Goal: Book appointment/travel/reservation

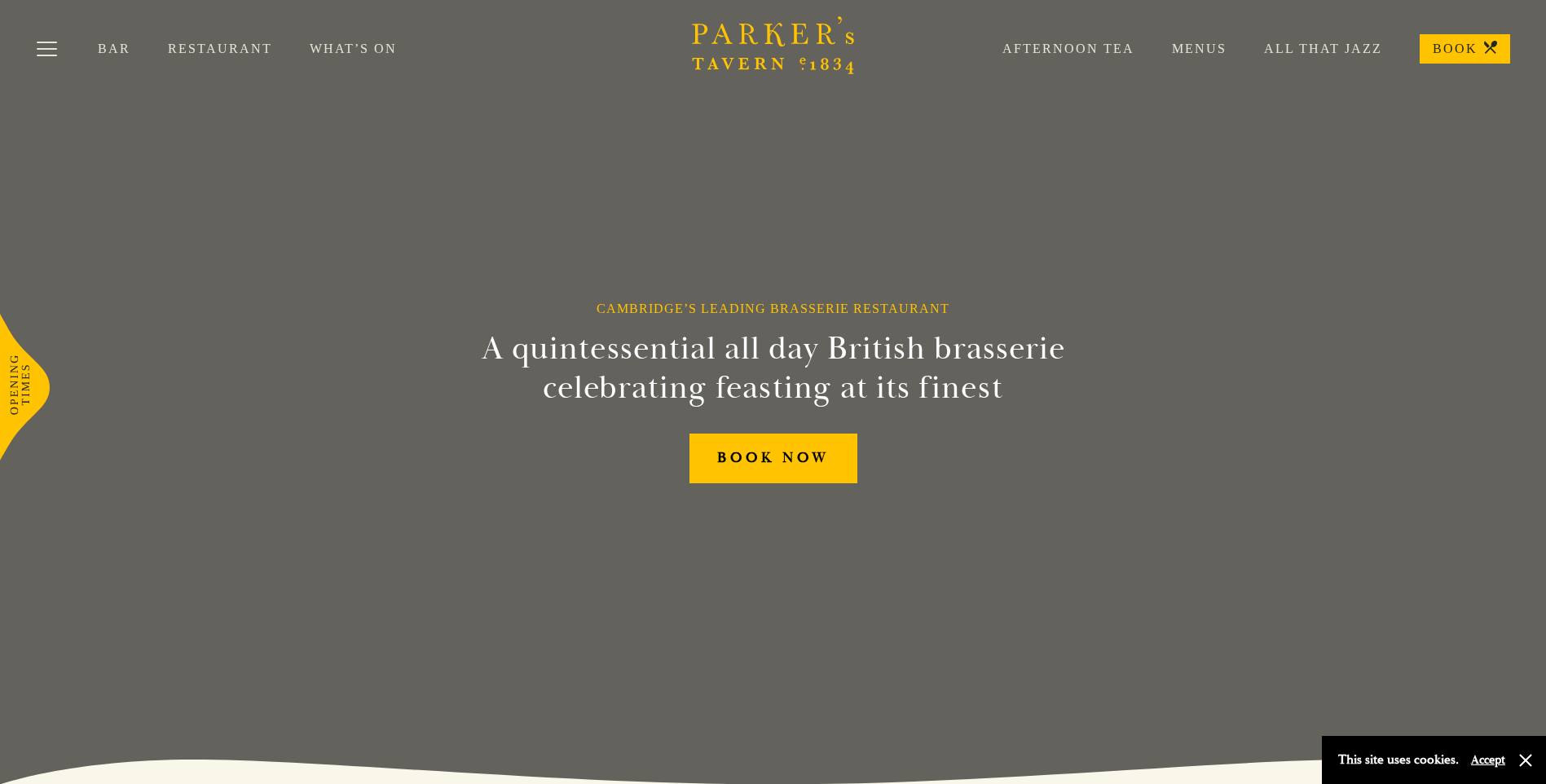
click at [781, 494] on div "Cambridge’s Leading Brasserie Restaurant A quintessential all day British brass…" at bounding box center [773, 392] width 978 height 784
click at [777, 478] on link "BOOK NOW" at bounding box center [773, 458] width 168 height 50
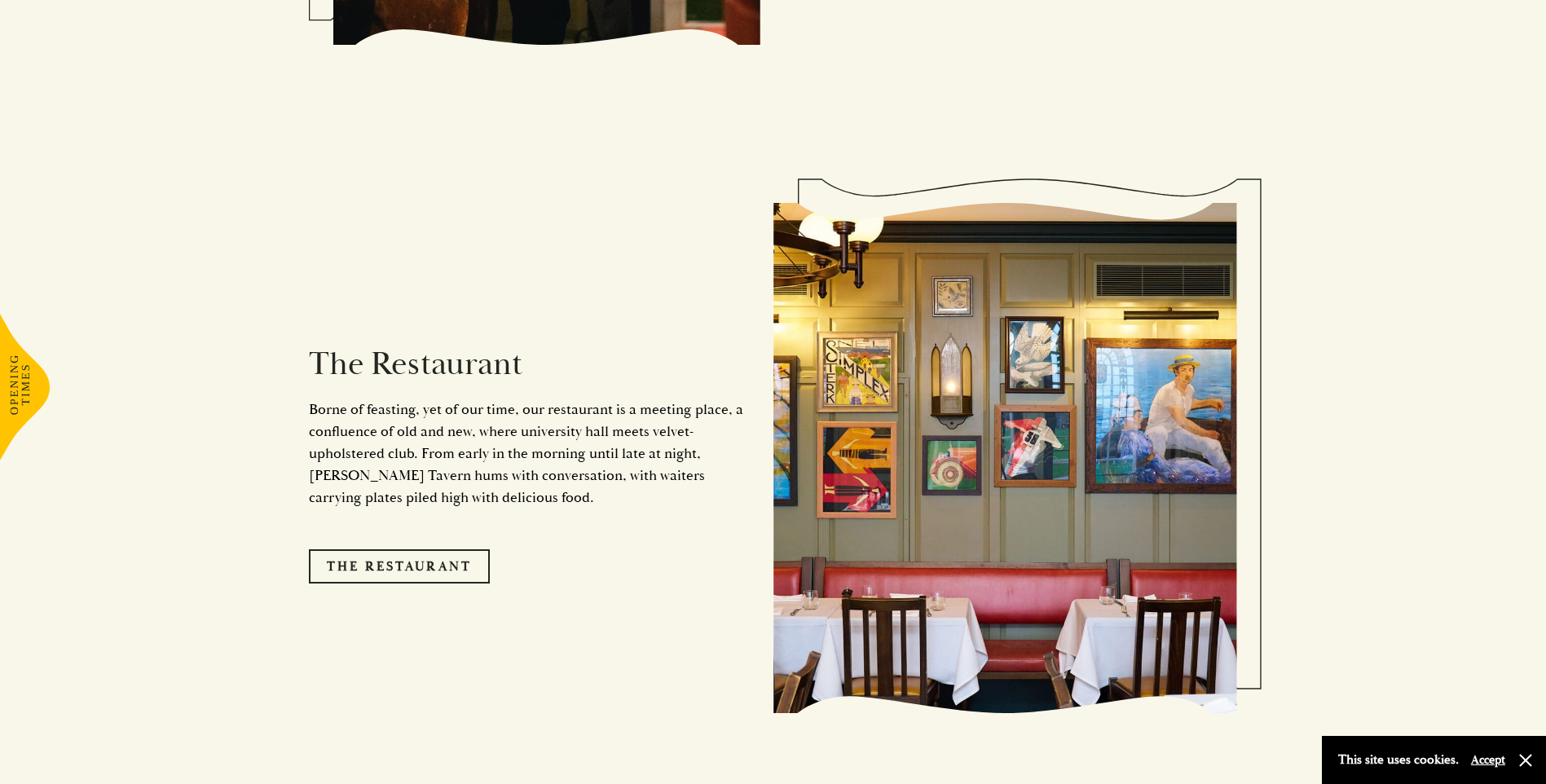
scroll to position [1467, 0]
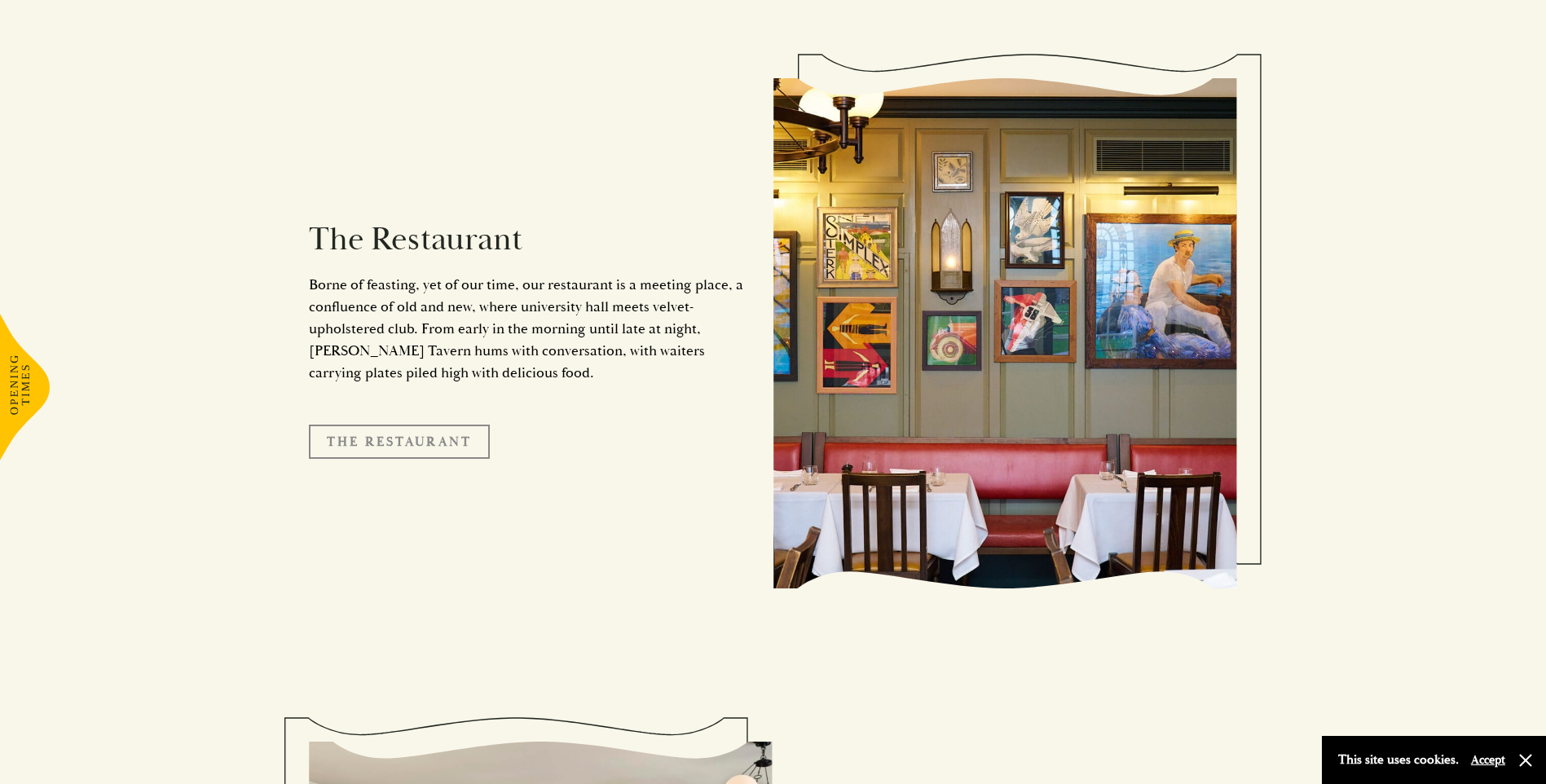
click at [452, 425] on link "The Restaurant" at bounding box center [400, 442] width 181 height 34
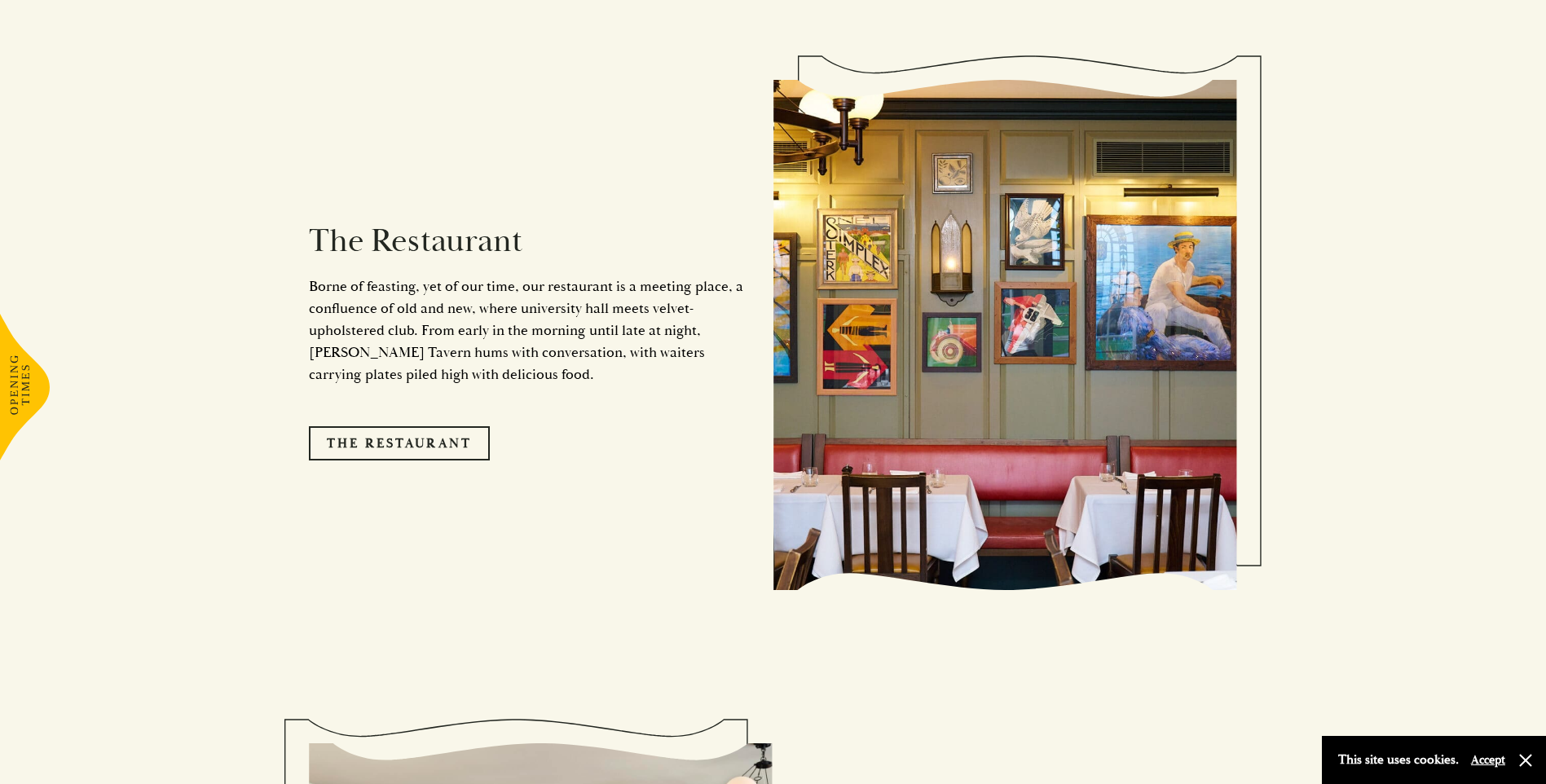
scroll to position [1467, 0]
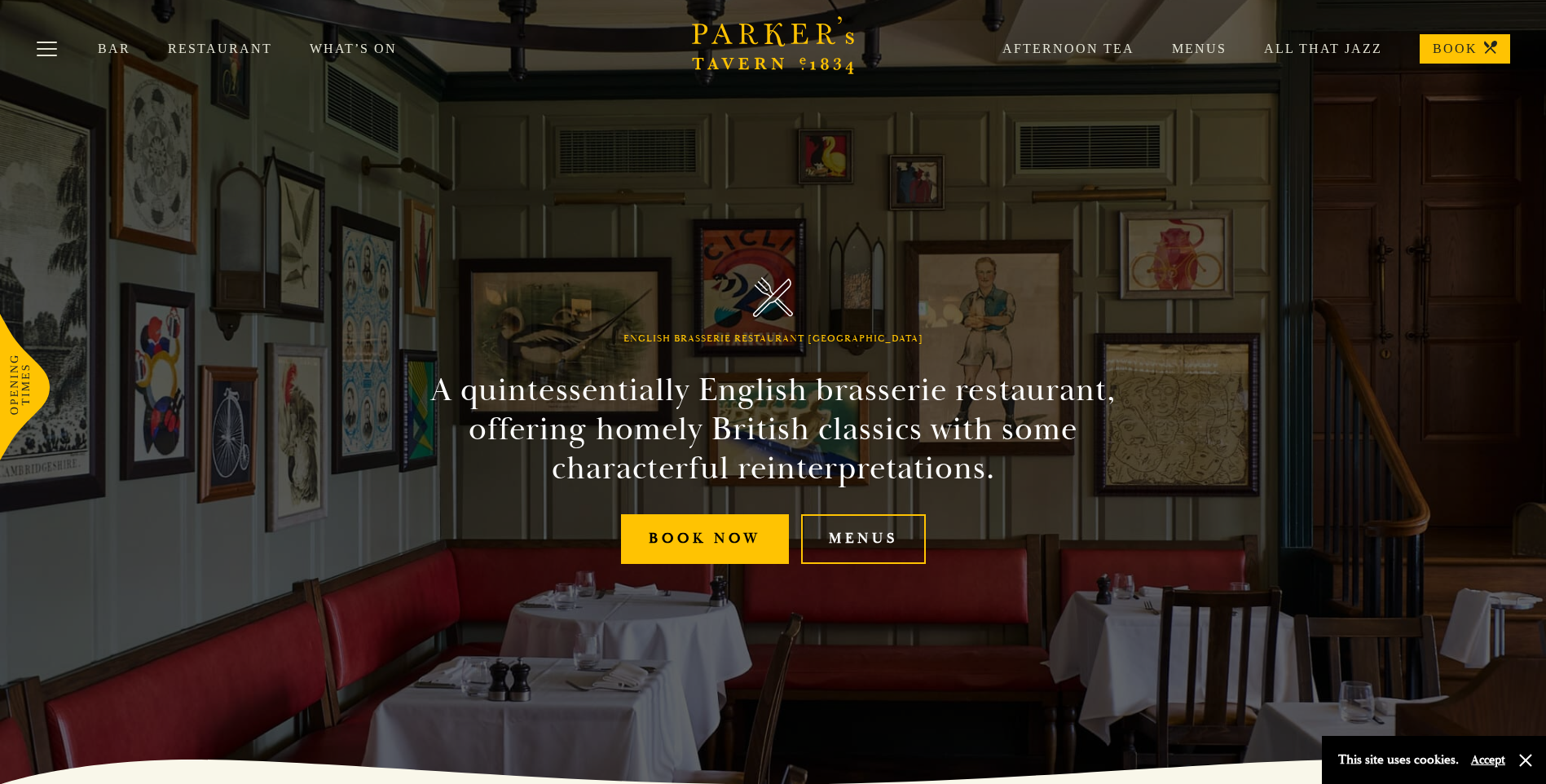
click at [125, 47] on link "Bar" at bounding box center [133, 49] width 70 height 16
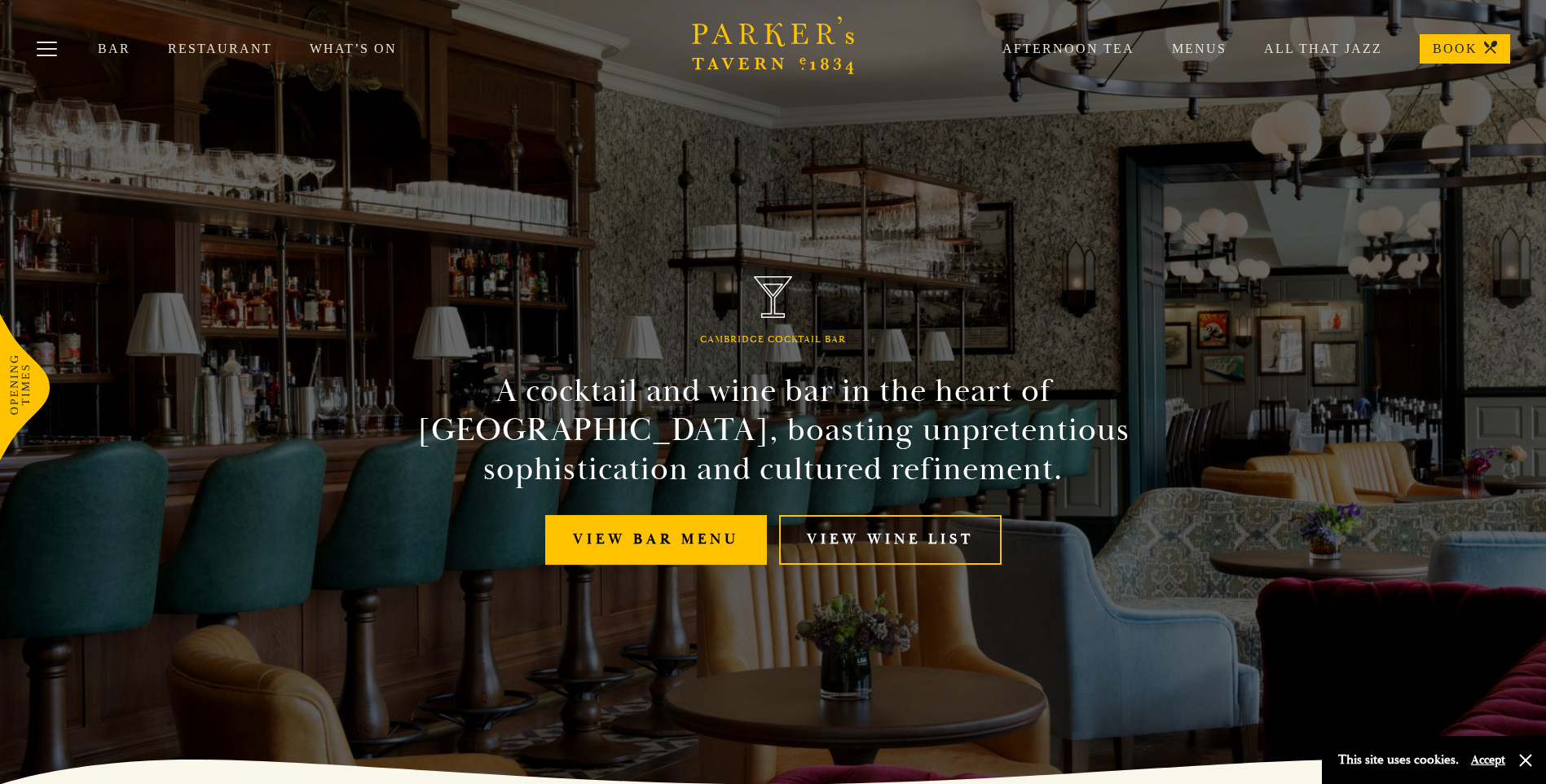
click at [1203, 38] on div "Afternoon Tea Menus All That Jazz BOOK" at bounding box center [1238, 49] width 545 height 29
click at [1202, 51] on link "Menus" at bounding box center [1181, 49] width 92 height 16
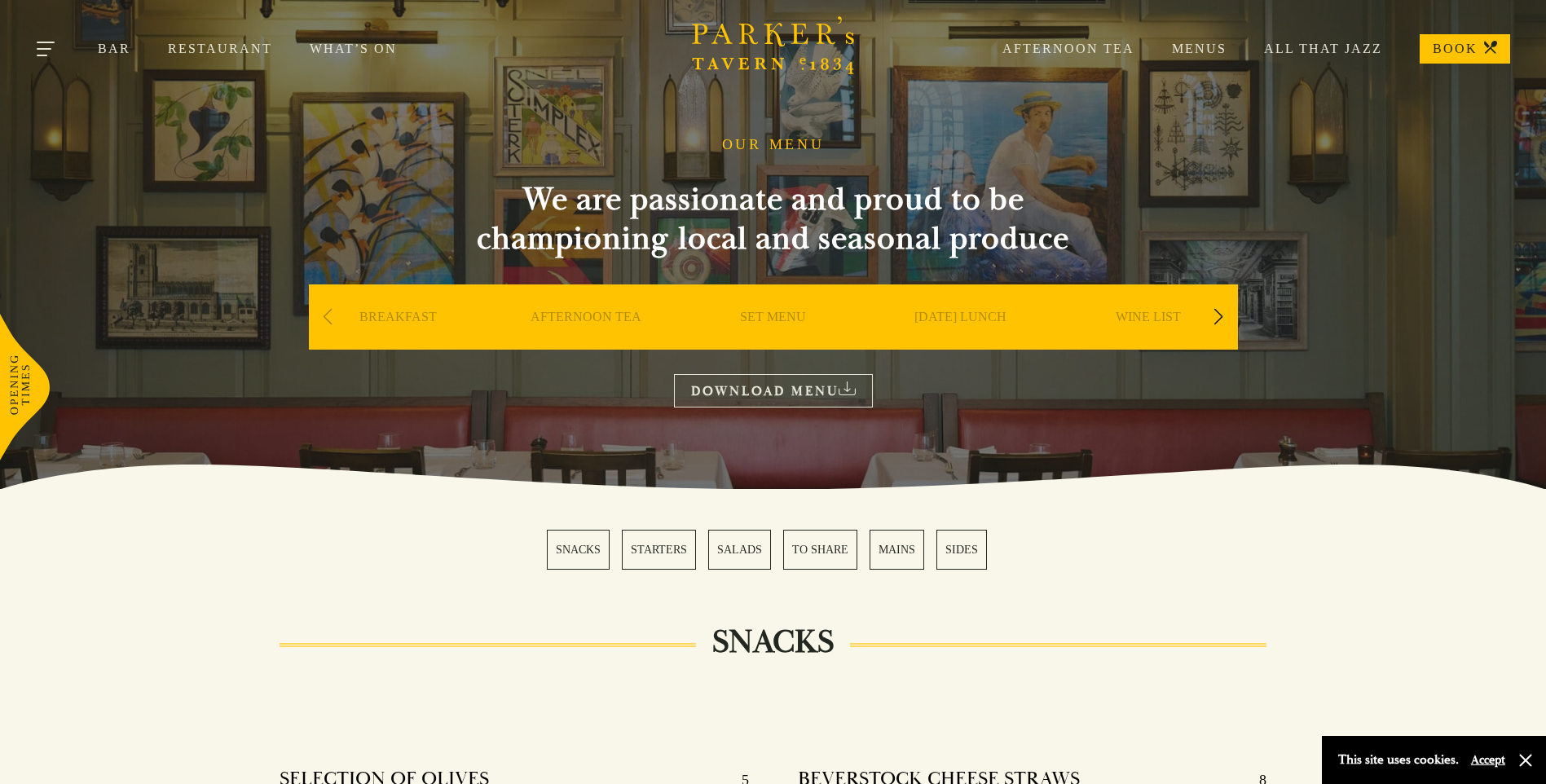
click at [55, 48] on button "Toggle navigation" at bounding box center [47, 51] width 69 height 69
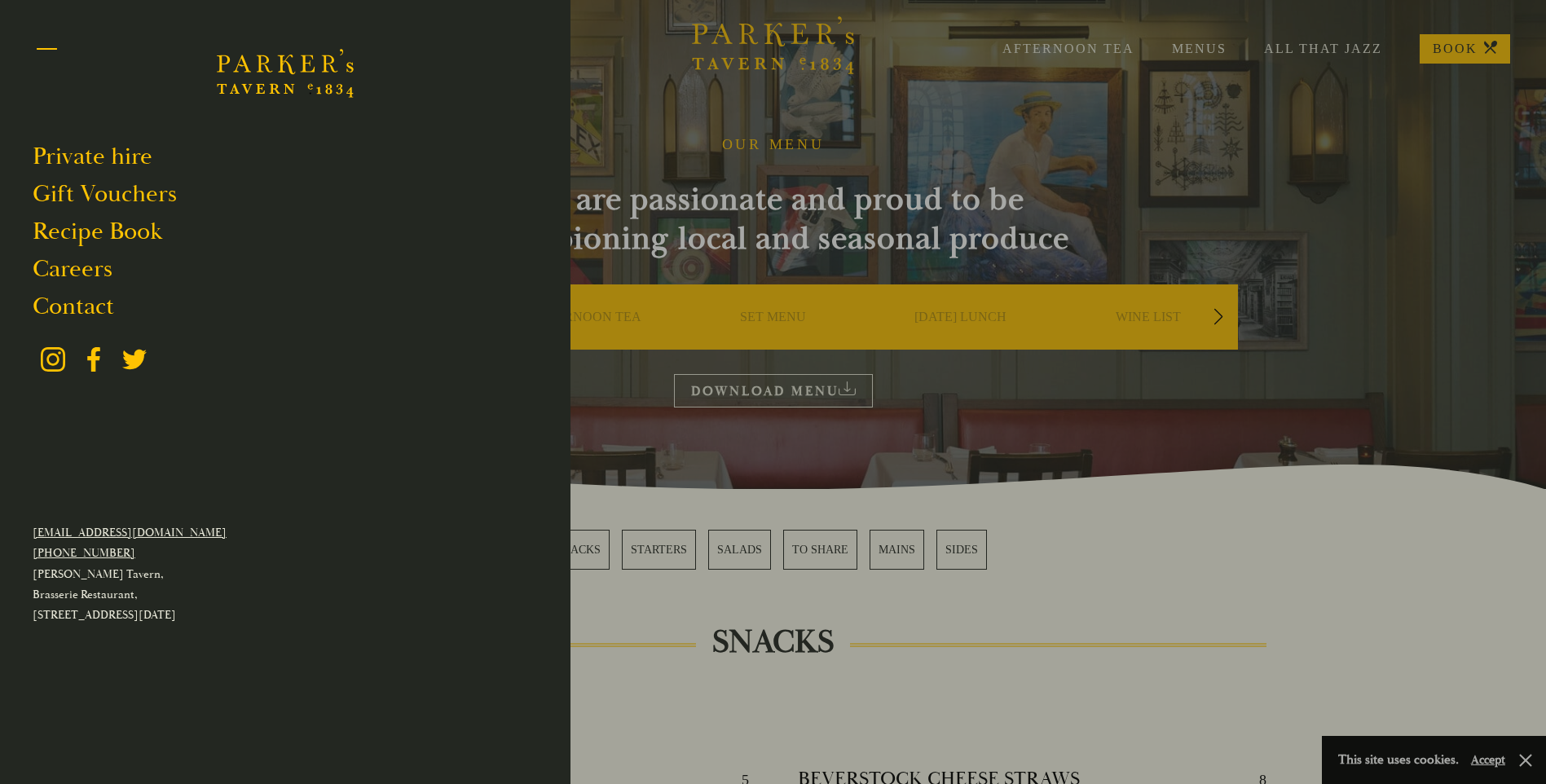
click at [55, 48] on button "Toggle navigation" at bounding box center [47, 51] width 69 height 69
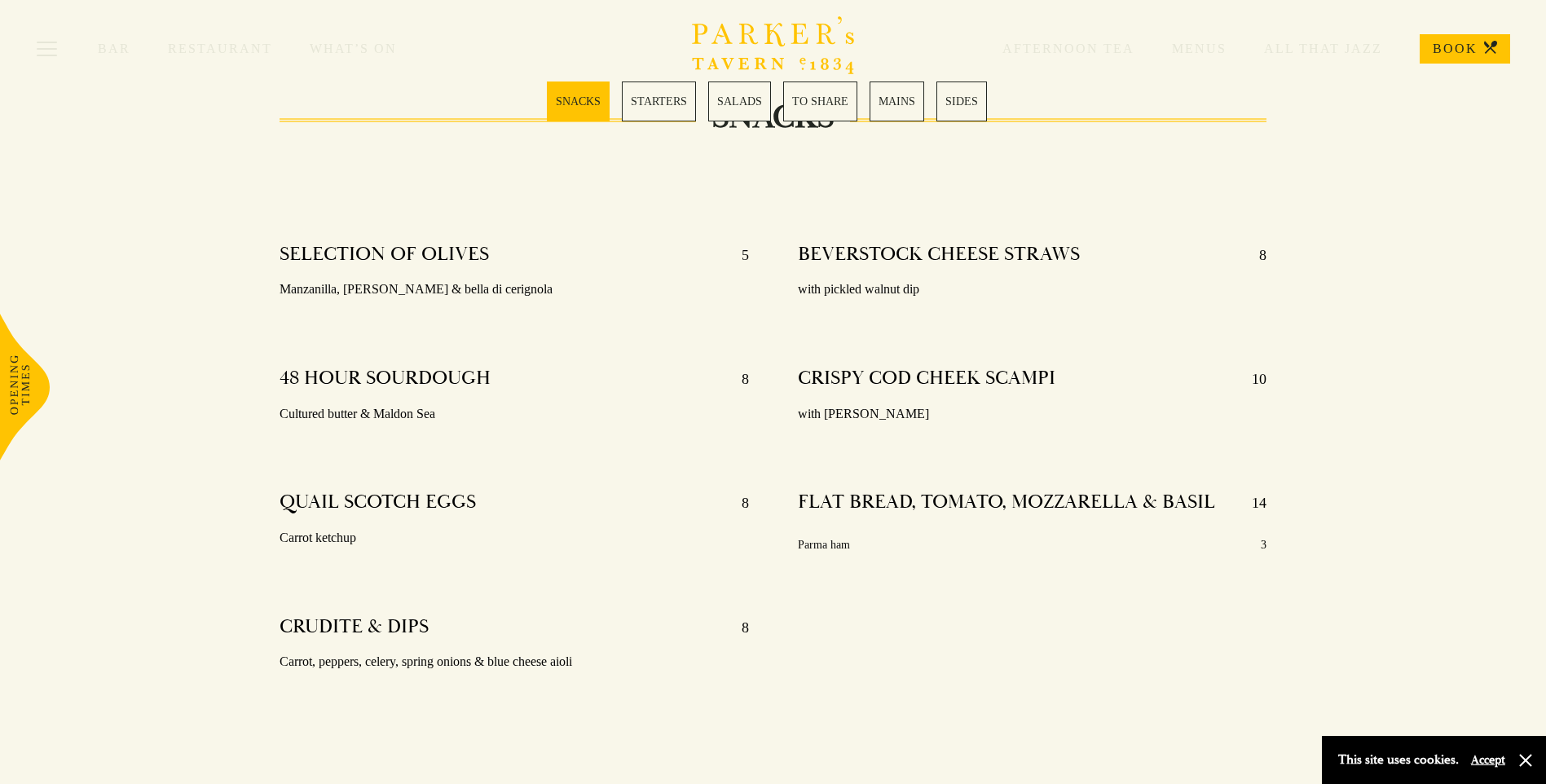
scroll to position [408, 0]
